Goal: Information Seeking & Learning: Understand process/instructions

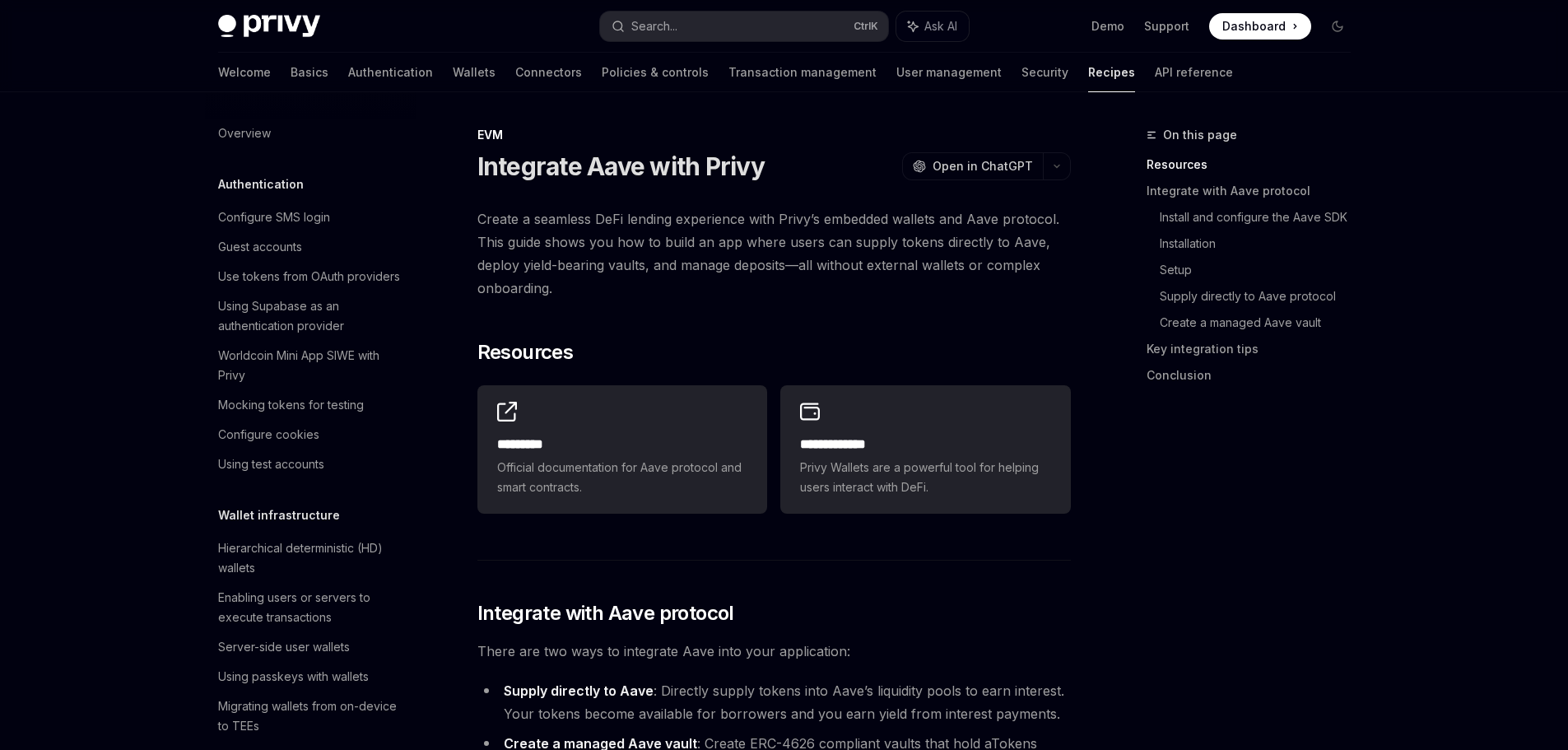
scroll to position [2191, 0]
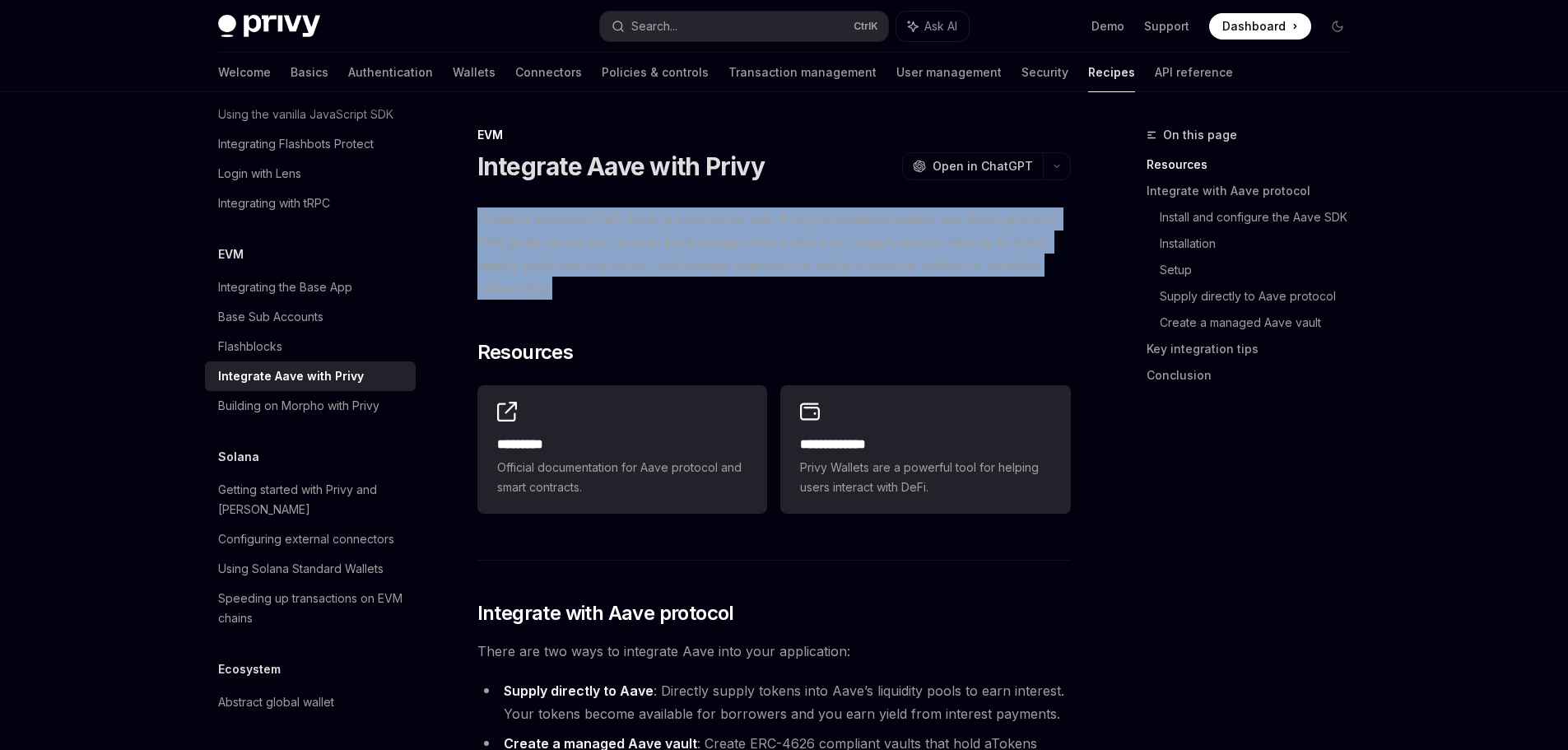
drag, startPoint x: 473, startPoint y: 223, endPoint x: 1016, endPoint y: 276, distance: 545.6
click at [1016, 276] on span "Create a seamless DeFi lending experience with Privy’s embedded wallets and Aav…" at bounding box center [773, 253] width 593 height 92
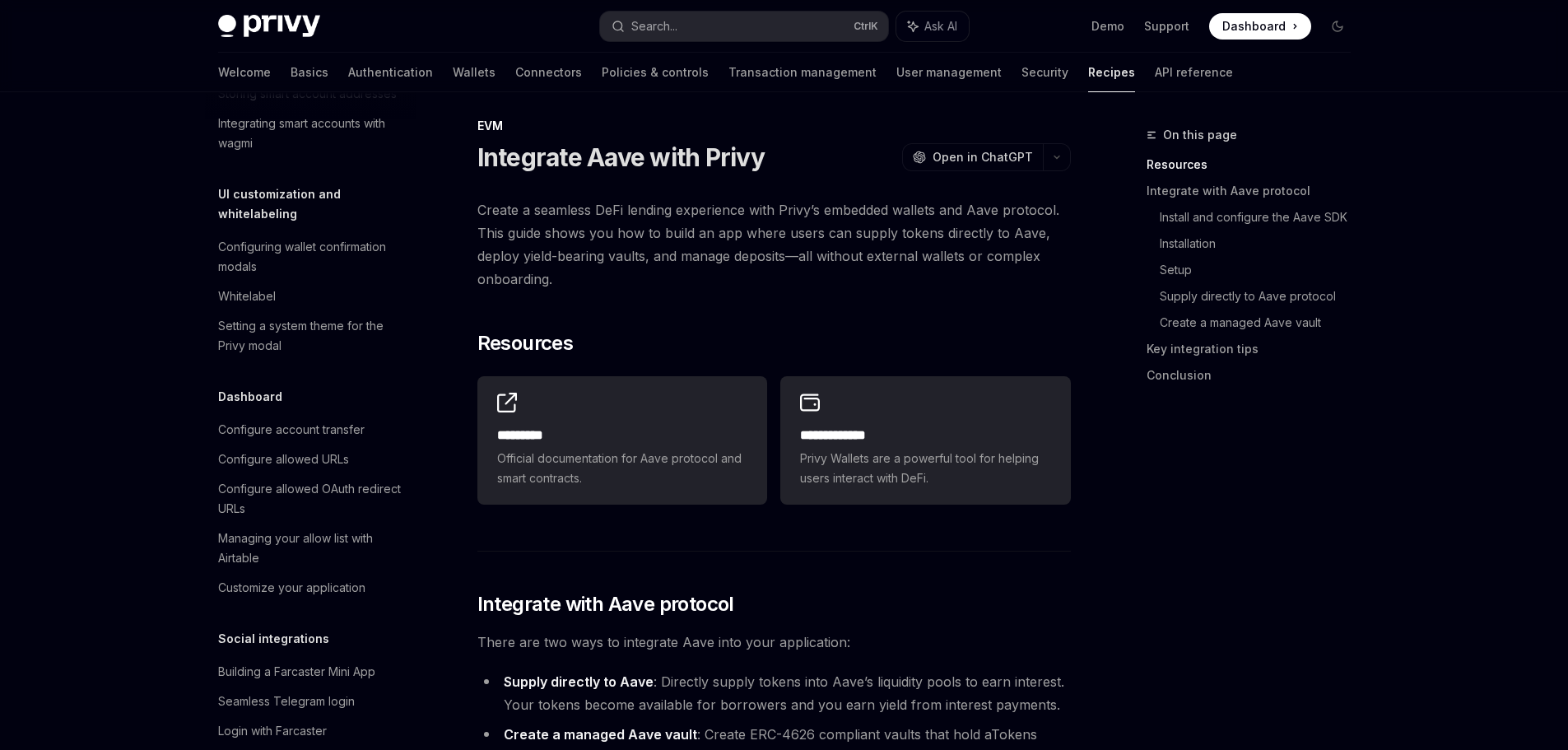
scroll to position [0, 0]
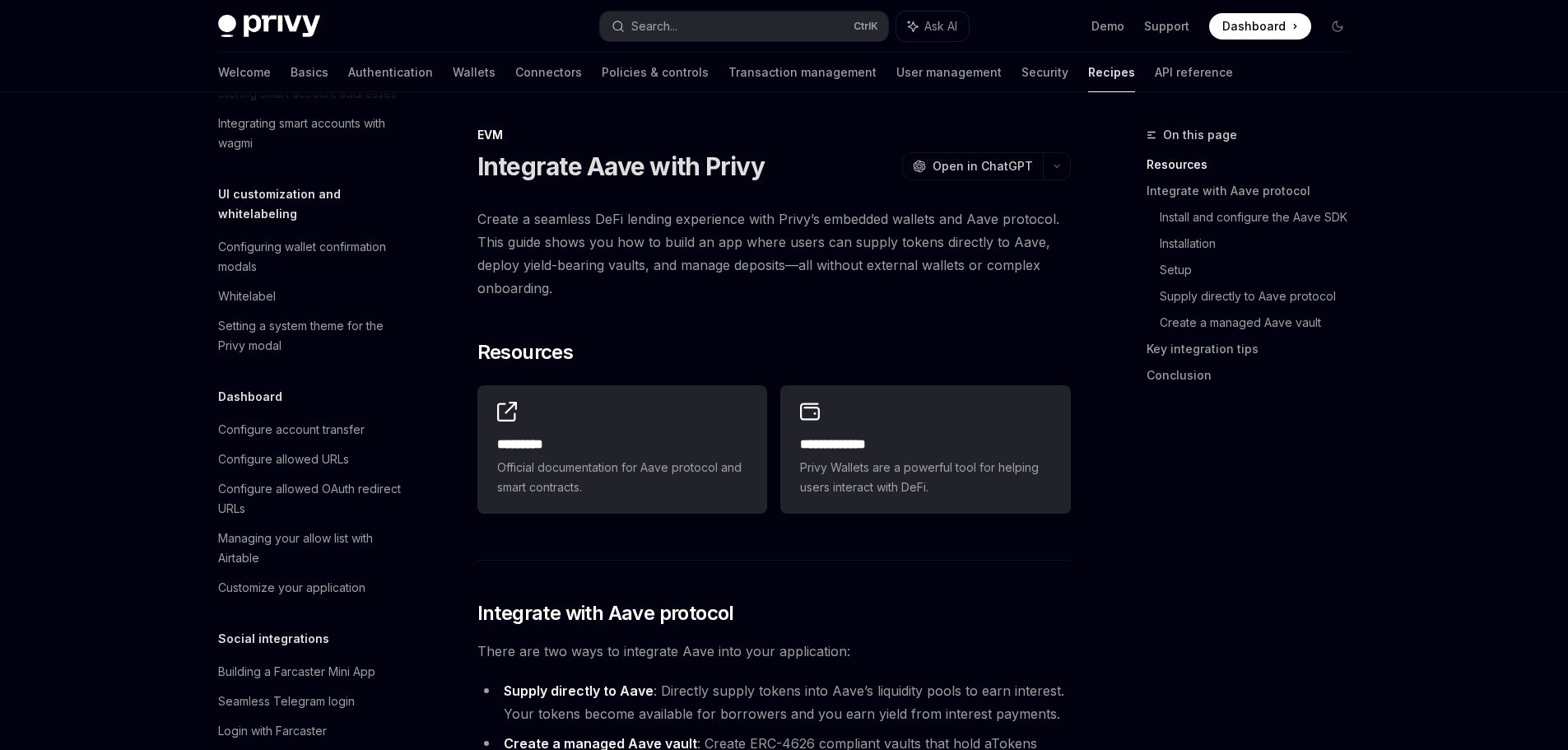
click at [660, 280] on span "Create a seamless DeFi lending experience with Privy’s embedded wallets and Aav…" at bounding box center [773, 253] width 593 height 92
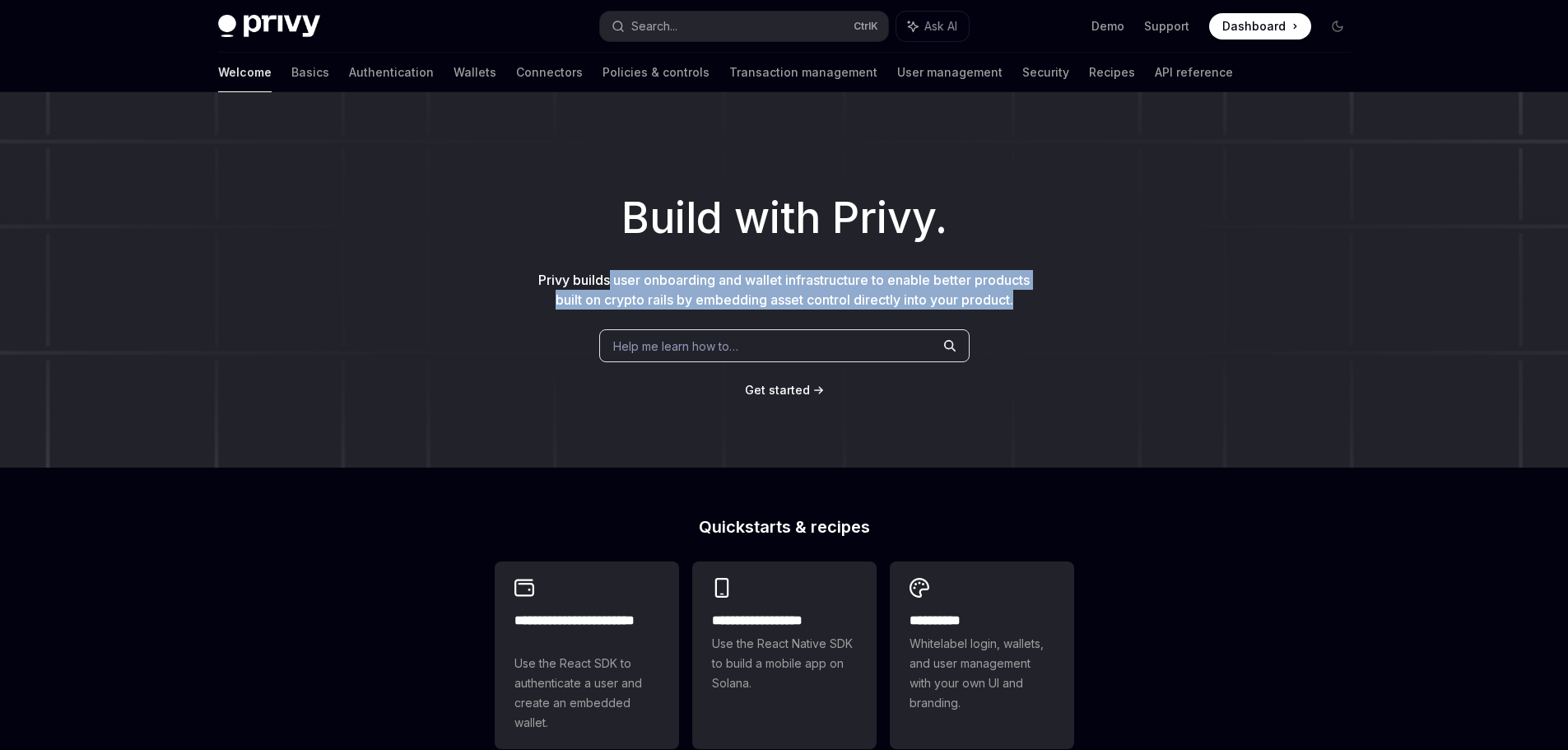
drag, startPoint x: 608, startPoint y: 269, endPoint x: 1027, endPoint y: 321, distance: 422.2
click at [1027, 321] on div "Build with Privy. Privy builds user onboarding and wallet infrastructure to ena…" at bounding box center [784, 280] width 1568 height 375
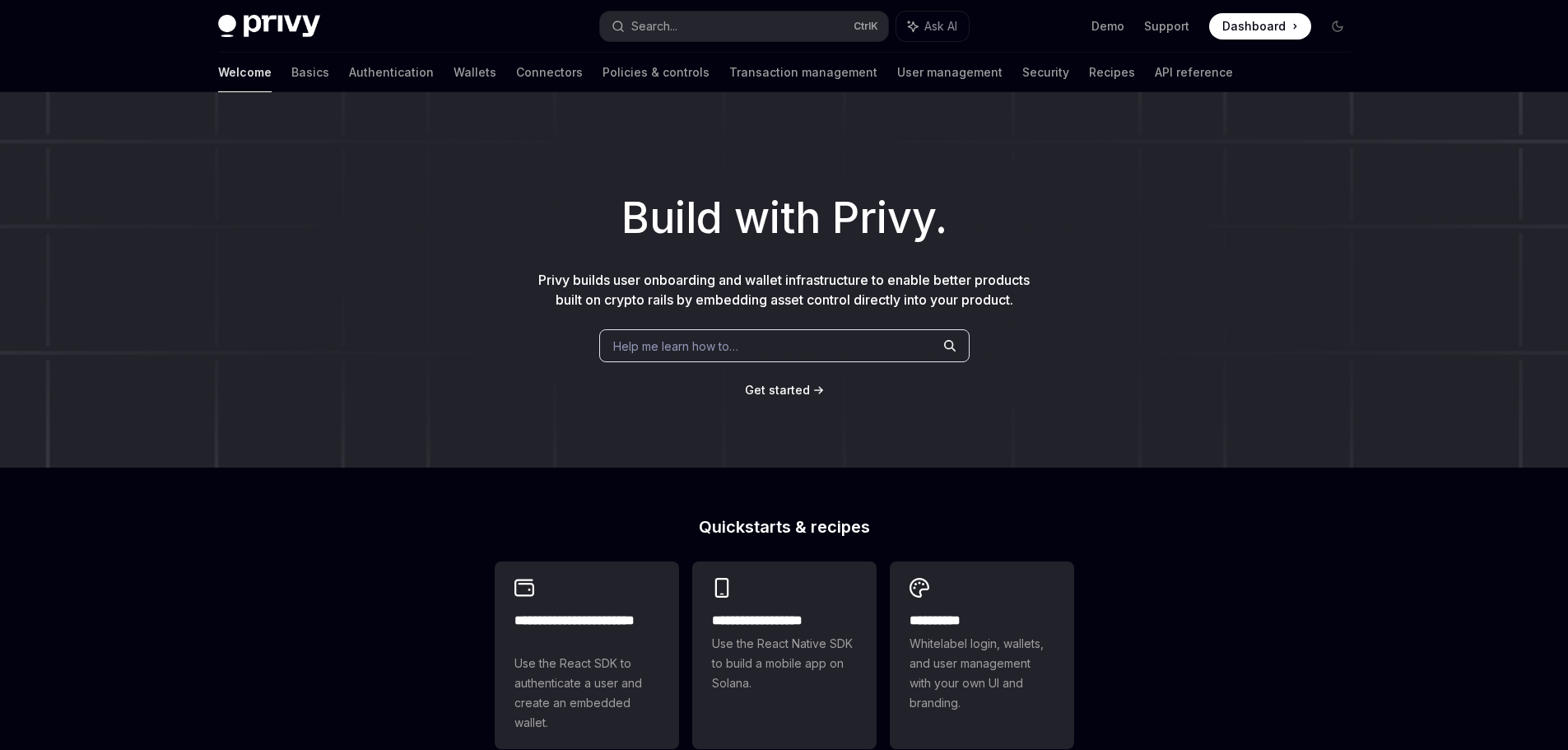
click at [1244, 21] on span "Dashboard" at bounding box center [1255, 26] width 64 height 16
click at [291, 69] on link "Basics" at bounding box center [310, 72] width 38 height 40
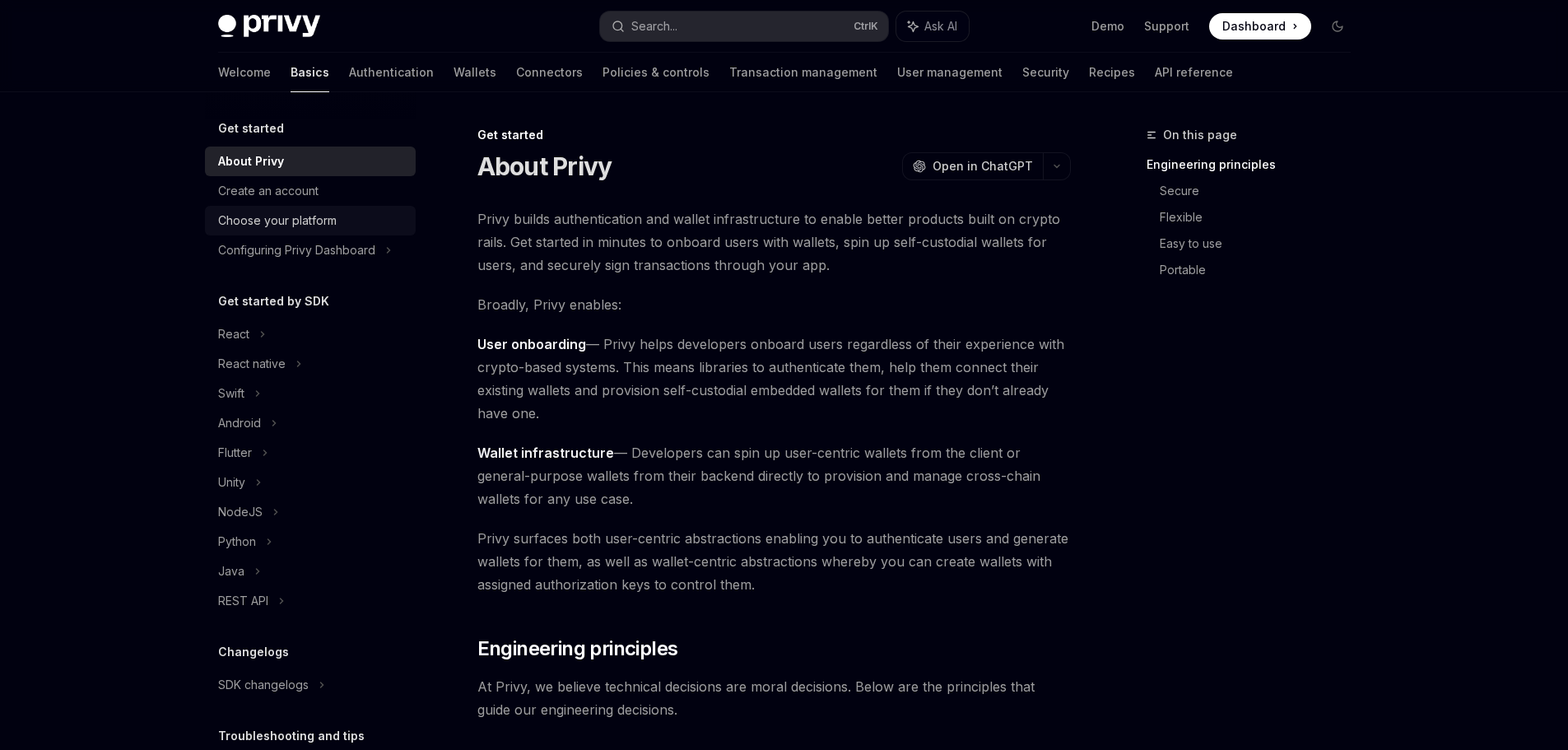
click at [283, 220] on div "Choose your platform" at bounding box center [277, 220] width 119 height 20
type textarea "*"
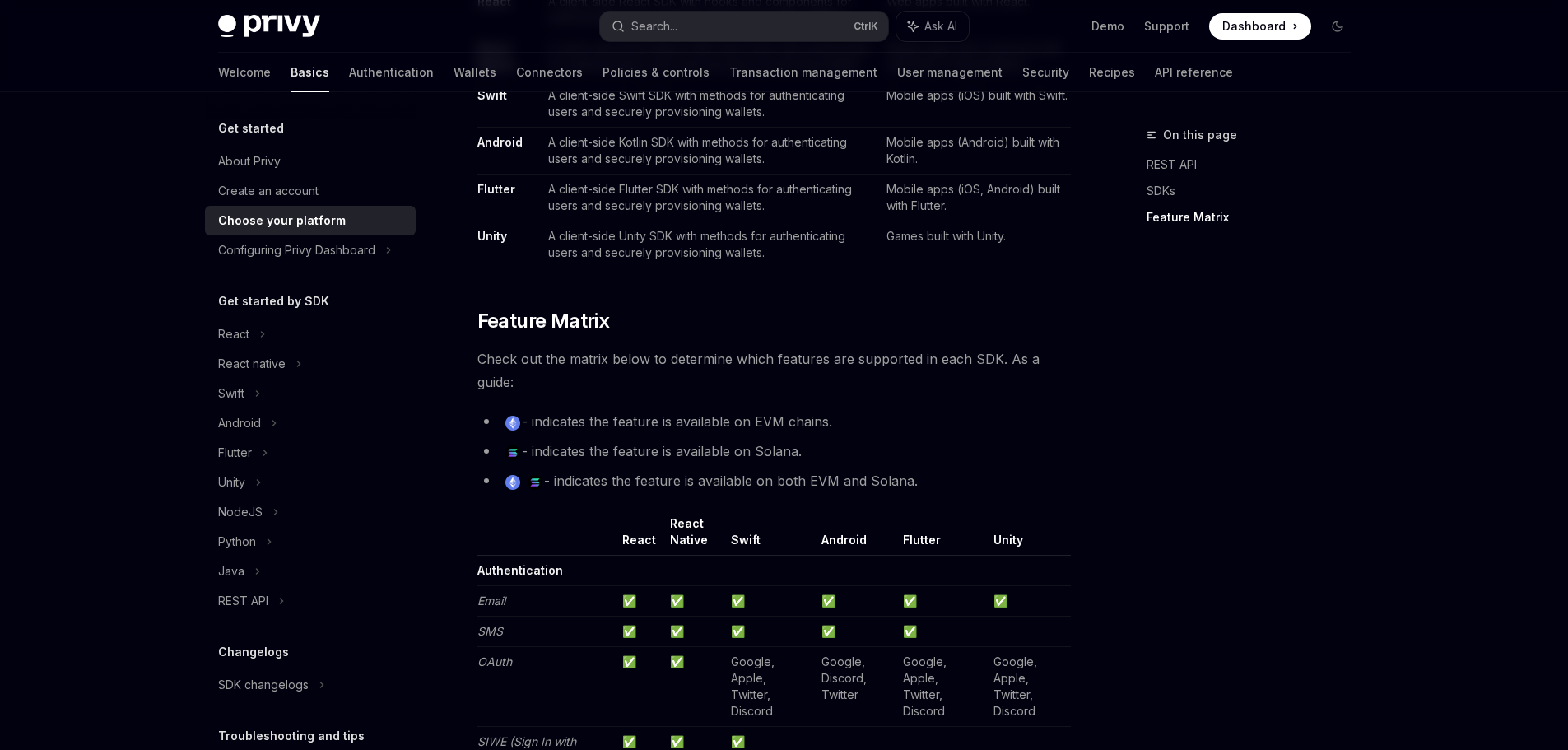
scroll to position [1482, 0]
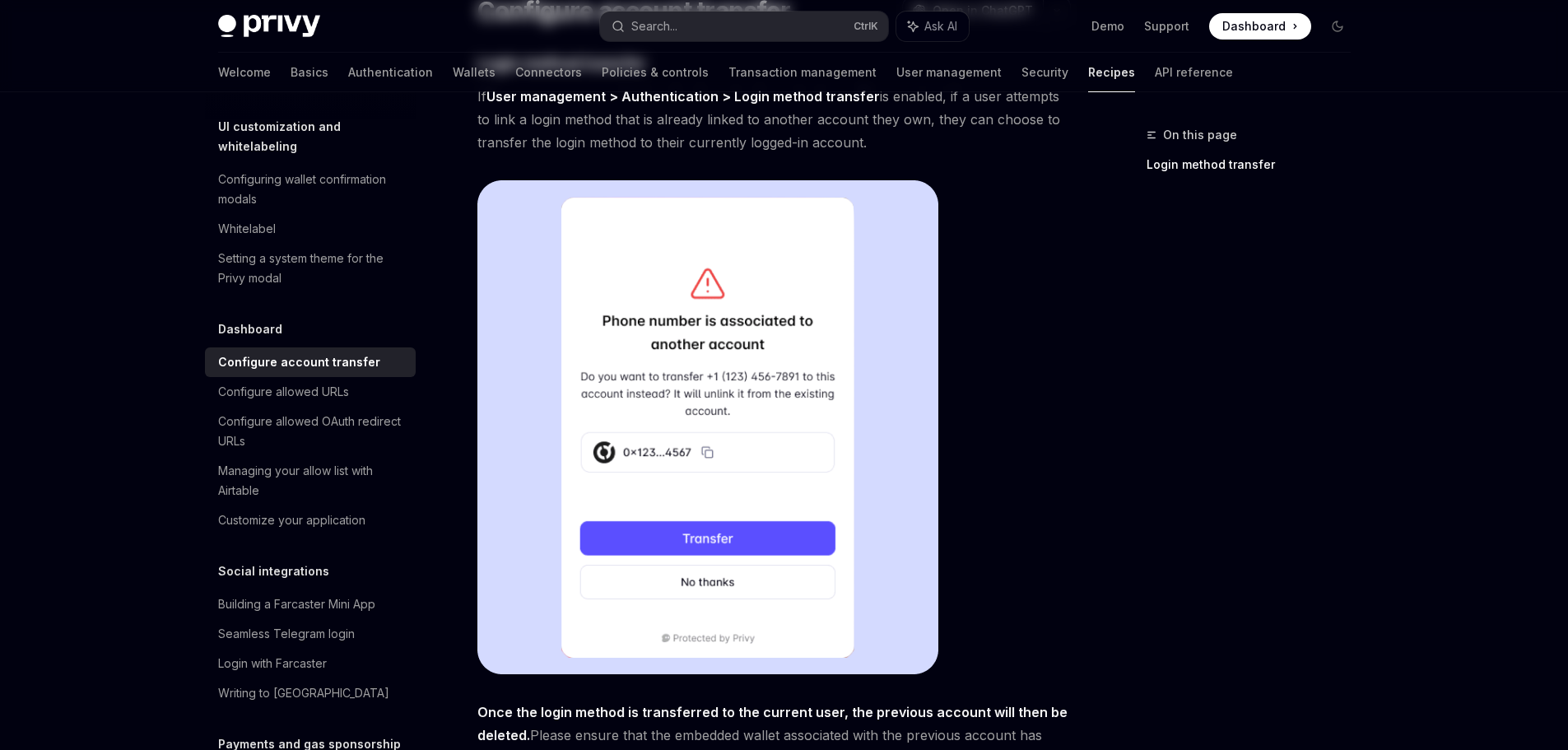
scroll to position [529, 0]
